Goal: Transaction & Acquisition: Purchase product/service

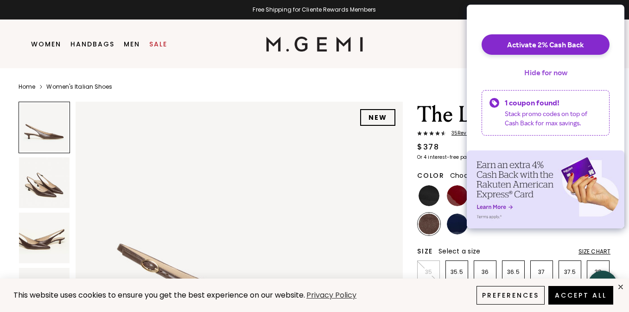
click at [537, 83] on button "Hide for now" at bounding box center [546, 72] width 58 height 20
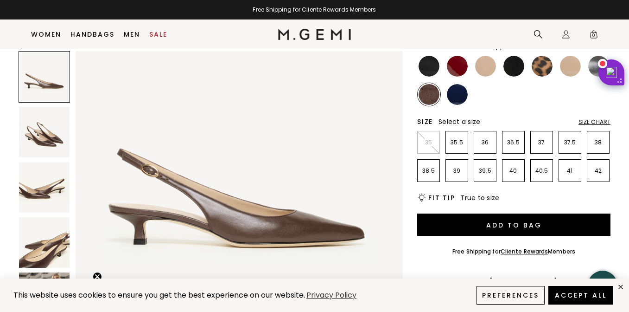
scroll to position [44, 0]
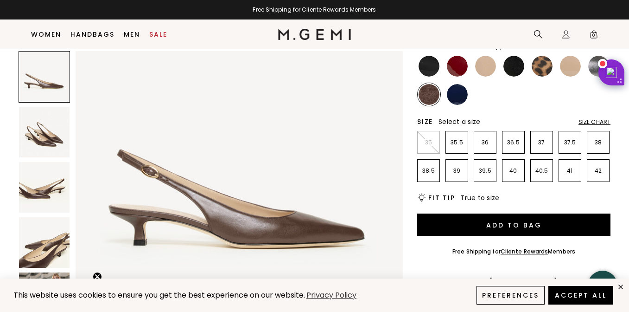
click at [51, 133] on img at bounding box center [44, 132] width 51 height 51
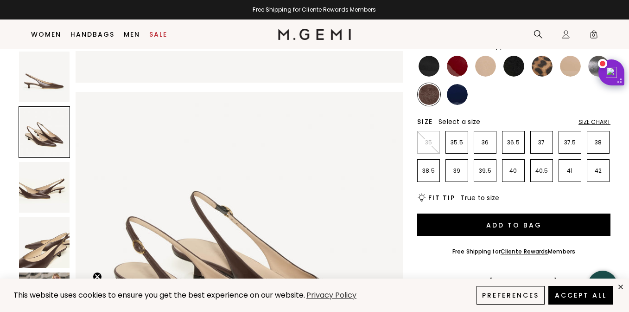
scroll to position [337, 0]
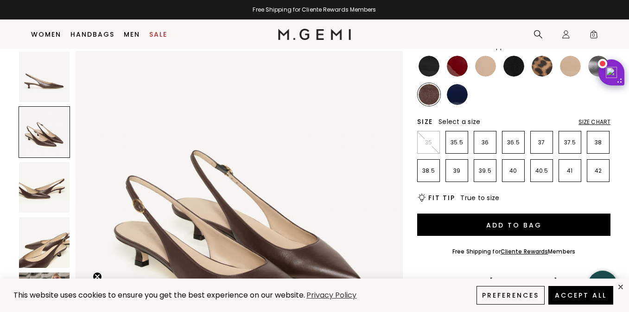
click at [46, 185] on img at bounding box center [44, 187] width 51 height 51
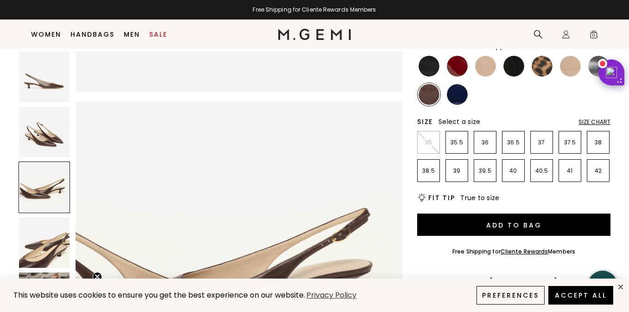
scroll to position [673, 0]
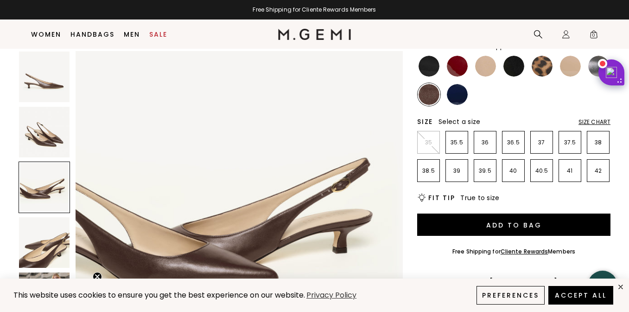
click at [49, 239] on img at bounding box center [44, 242] width 51 height 51
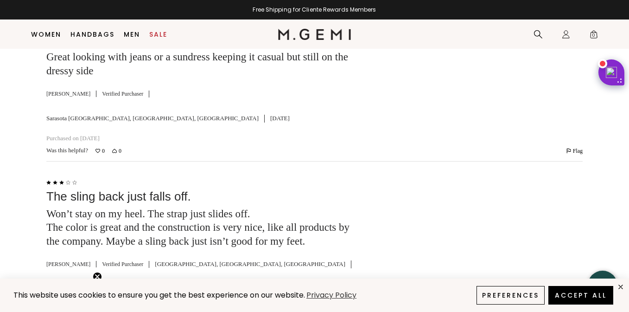
scroll to position [2800, 0]
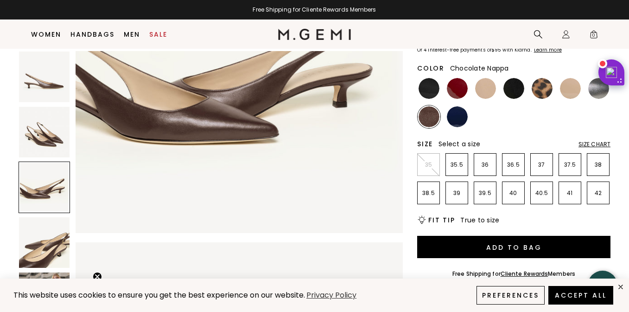
scroll to position [90, 0]
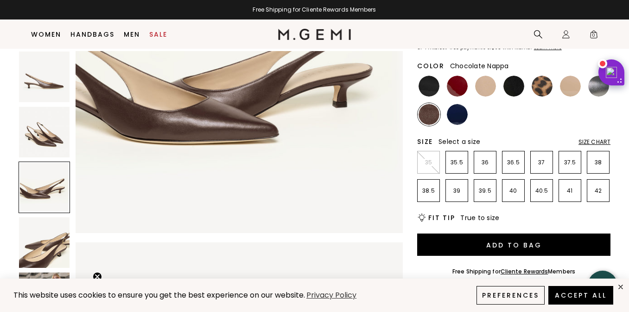
click at [592, 146] on div "Size Chart" at bounding box center [595, 141] width 32 height 7
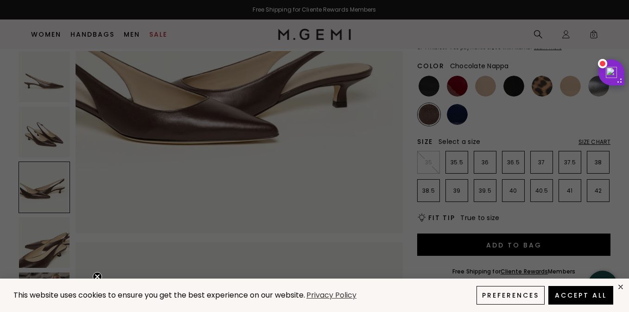
scroll to position [0, 0]
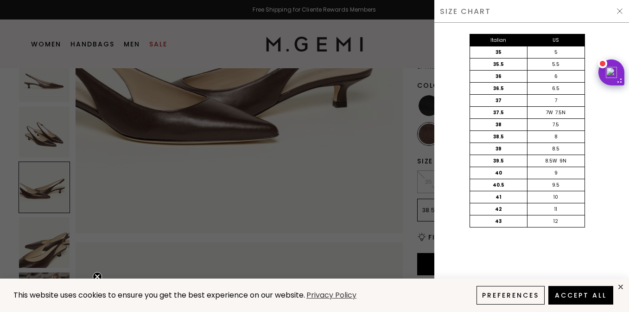
click at [620, 10] on img at bounding box center [619, 10] width 7 height 7
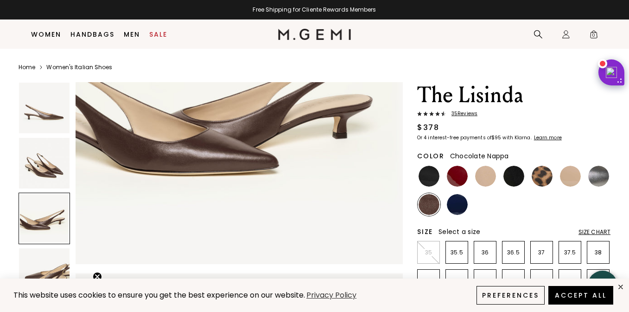
scroll to position [90, 0]
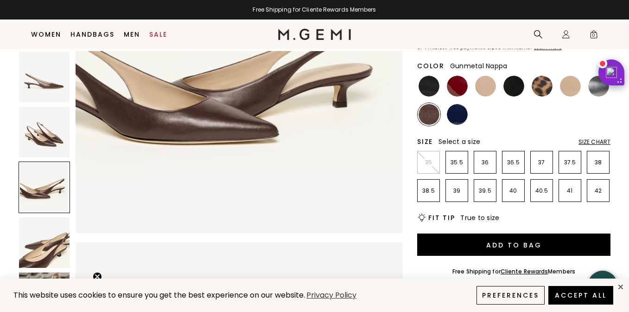
click at [598, 96] on img at bounding box center [598, 86] width 21 height 21
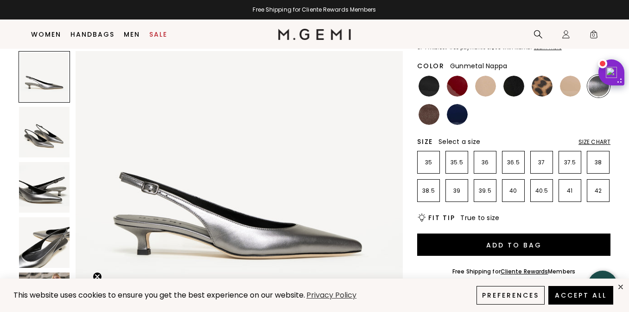
scroll to position [52, 0]
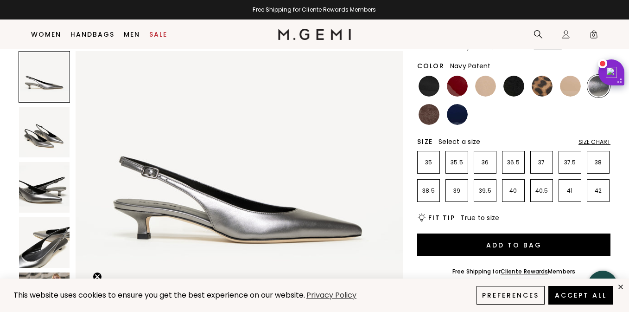
click at [448, 125] on img at bounding box center [457, 114] width 21 height 21
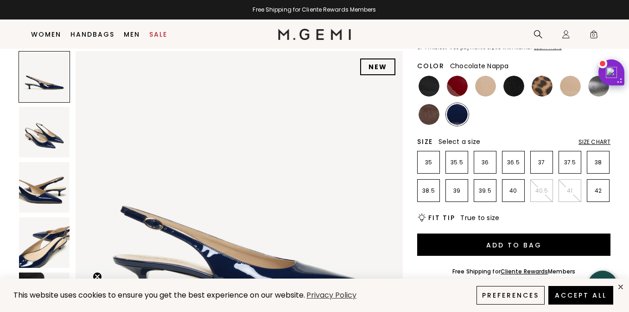
click at [426, 125] on img at bounding box center [429, 114] width 21 height 21
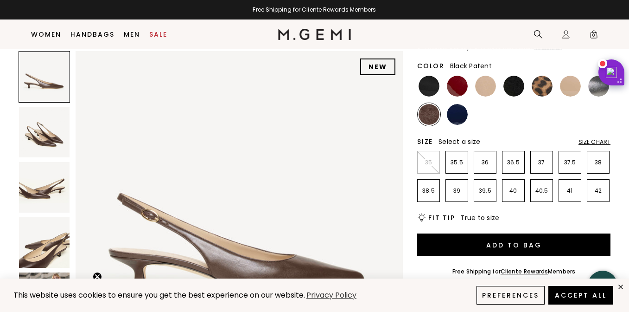
click at [427, 96] on img at bounding box center [429, 86] width 21 height 21
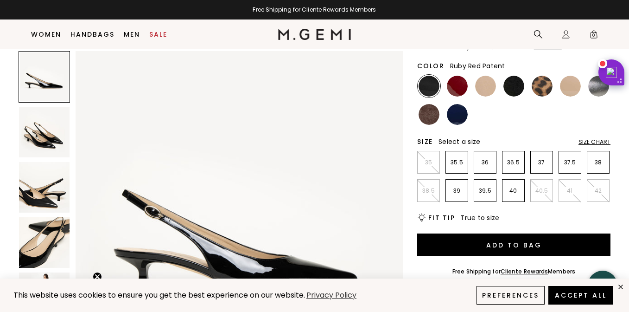
click at [457, 96] on img at bounding box center [457, 86] width 21 height 21
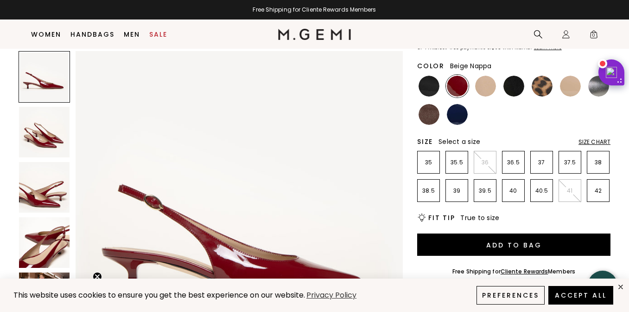
click at [486, 96] on img at bounding box center [485, 86] width 21 height 21
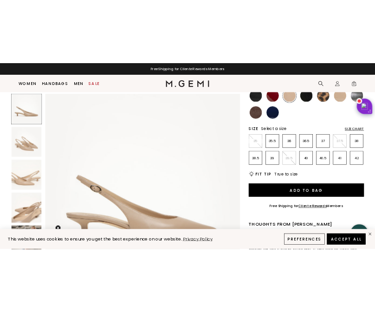
scroll to position [123, 0]
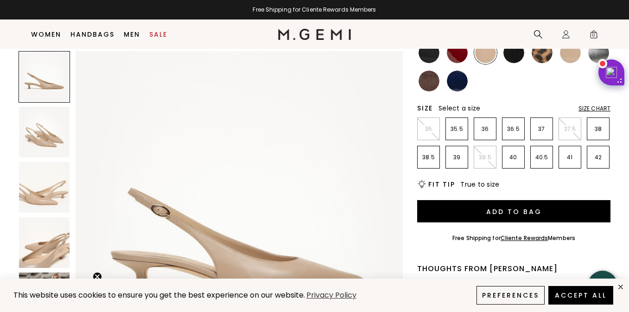
click at [430, 91] on img at bounding box center [429, 80] width 21 height 21
